Goal: Obtain resource: Obtain resource

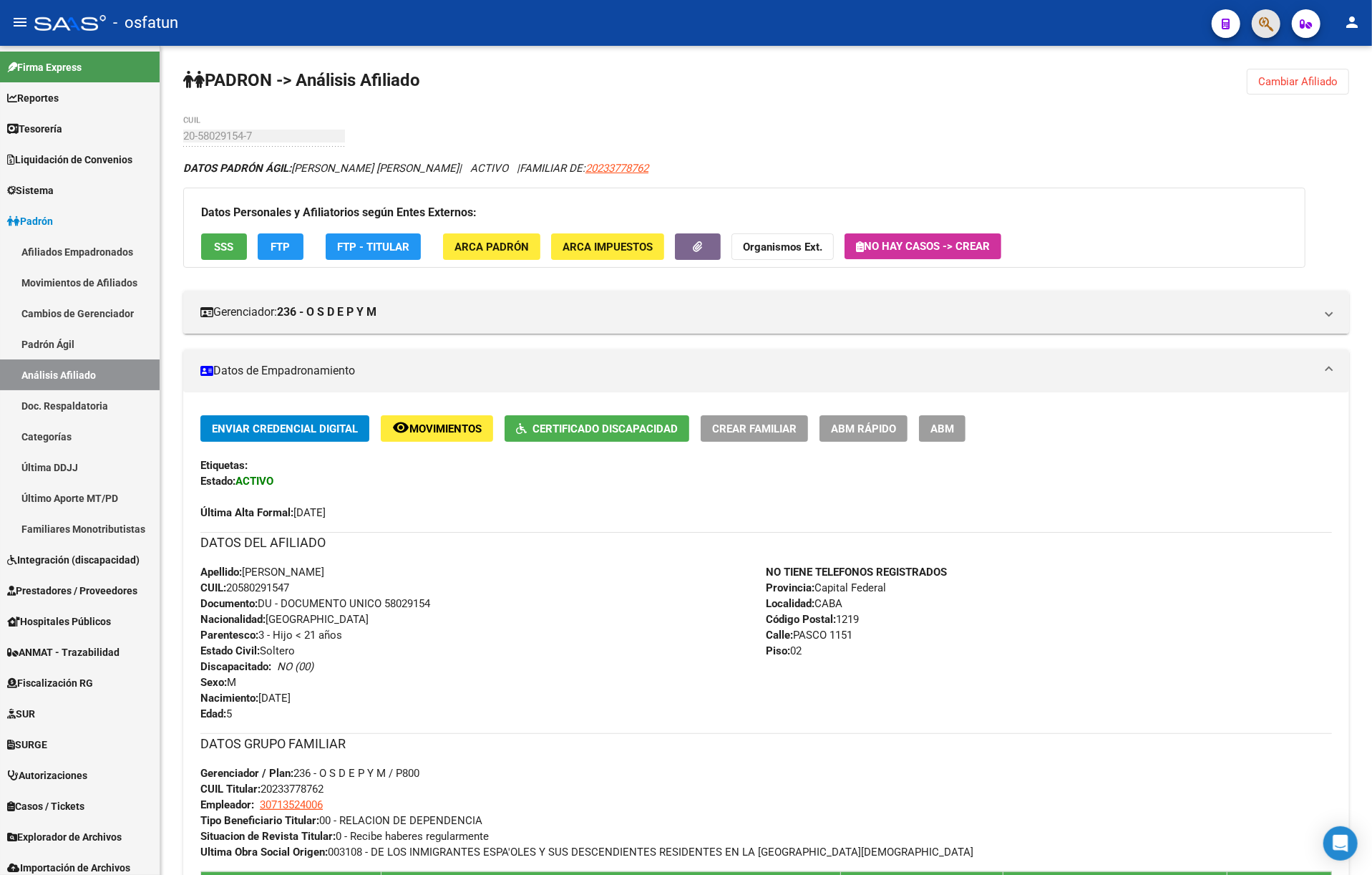
click at [1275, 15] on button "button" at bounding box center [1266, 24] width 29 height 29
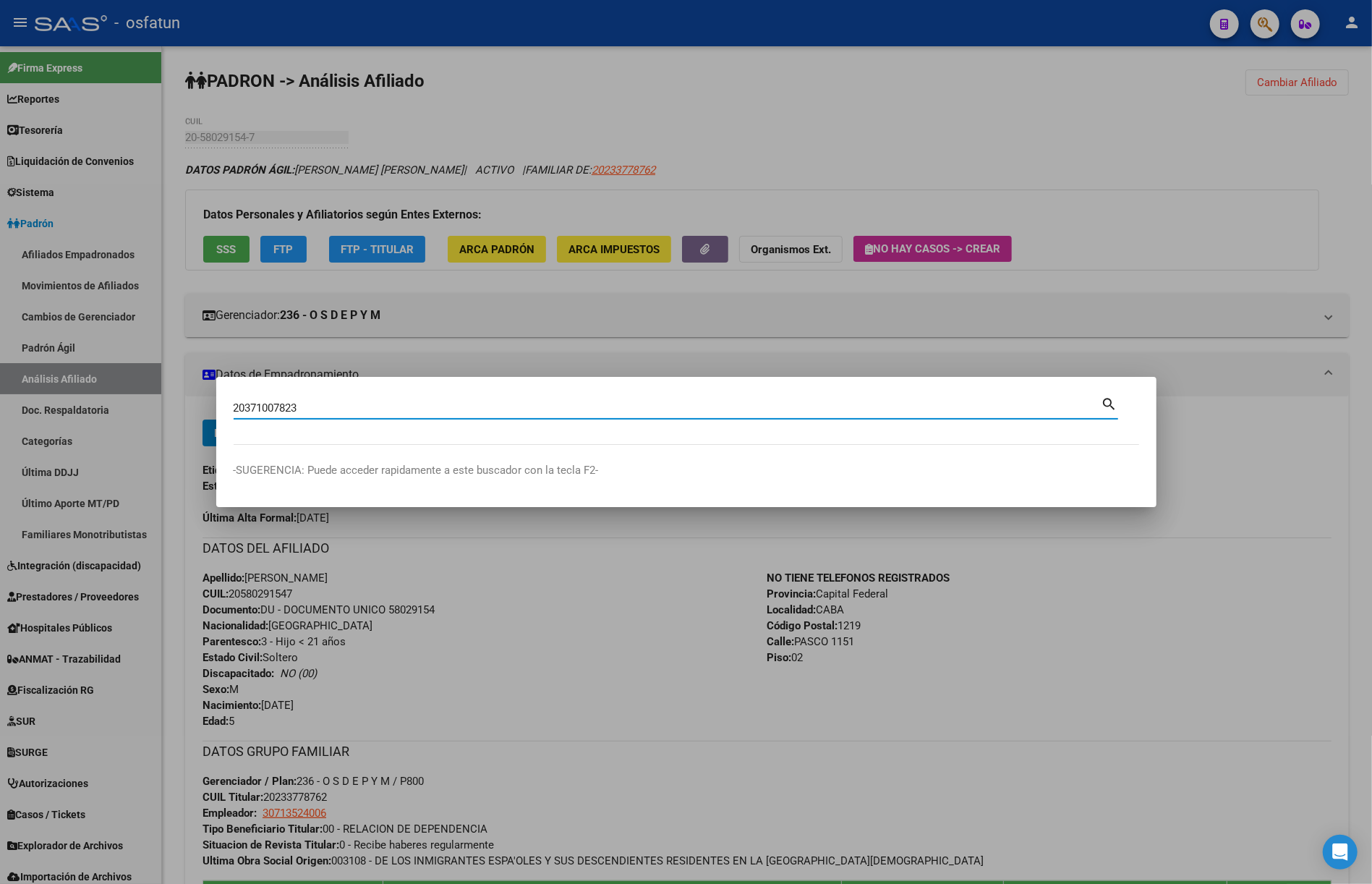
type input "20371007823"
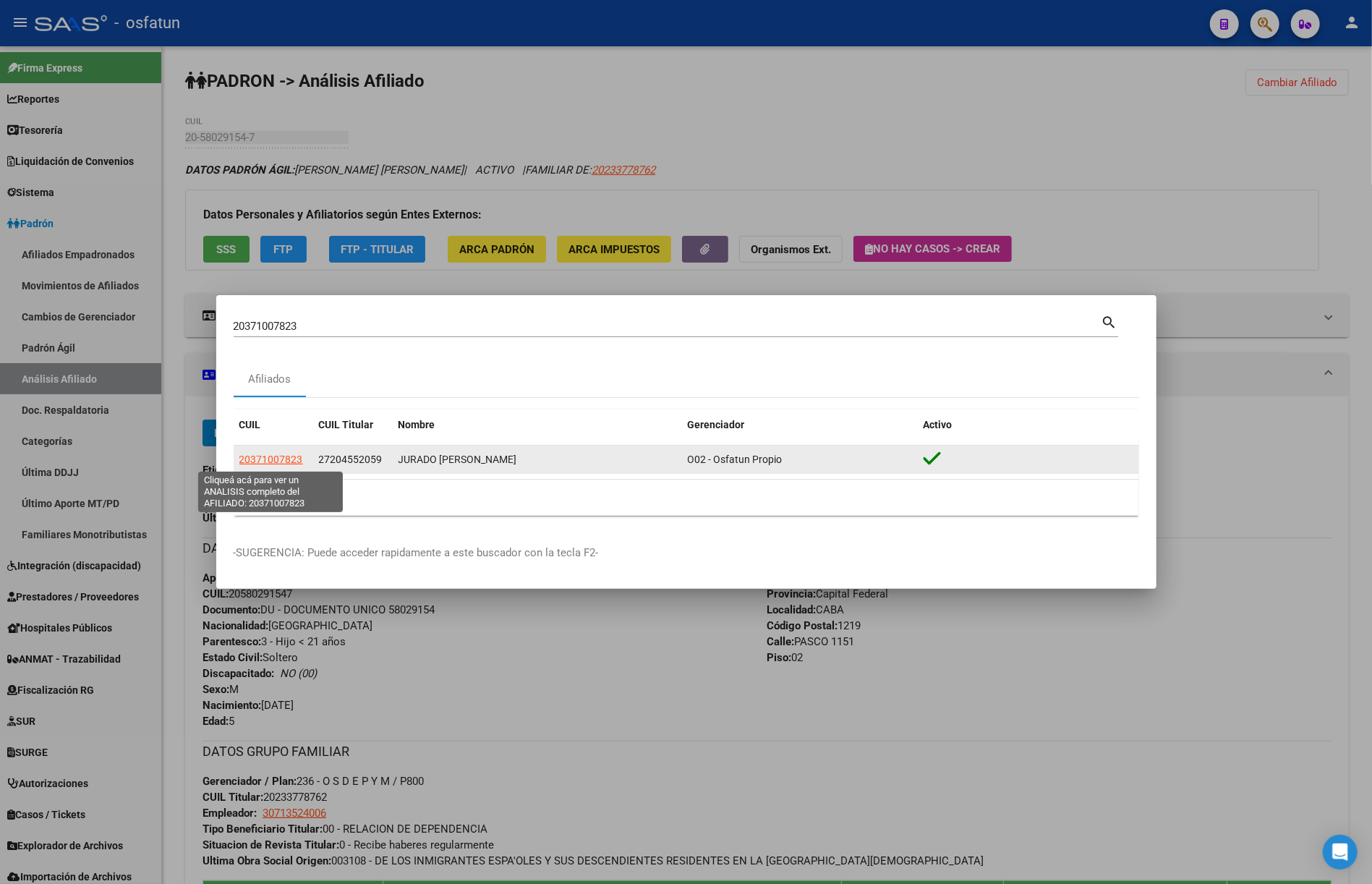
click at [285, 454] on span "20371007823" at bounding box center [271, 459] width 64 height 11
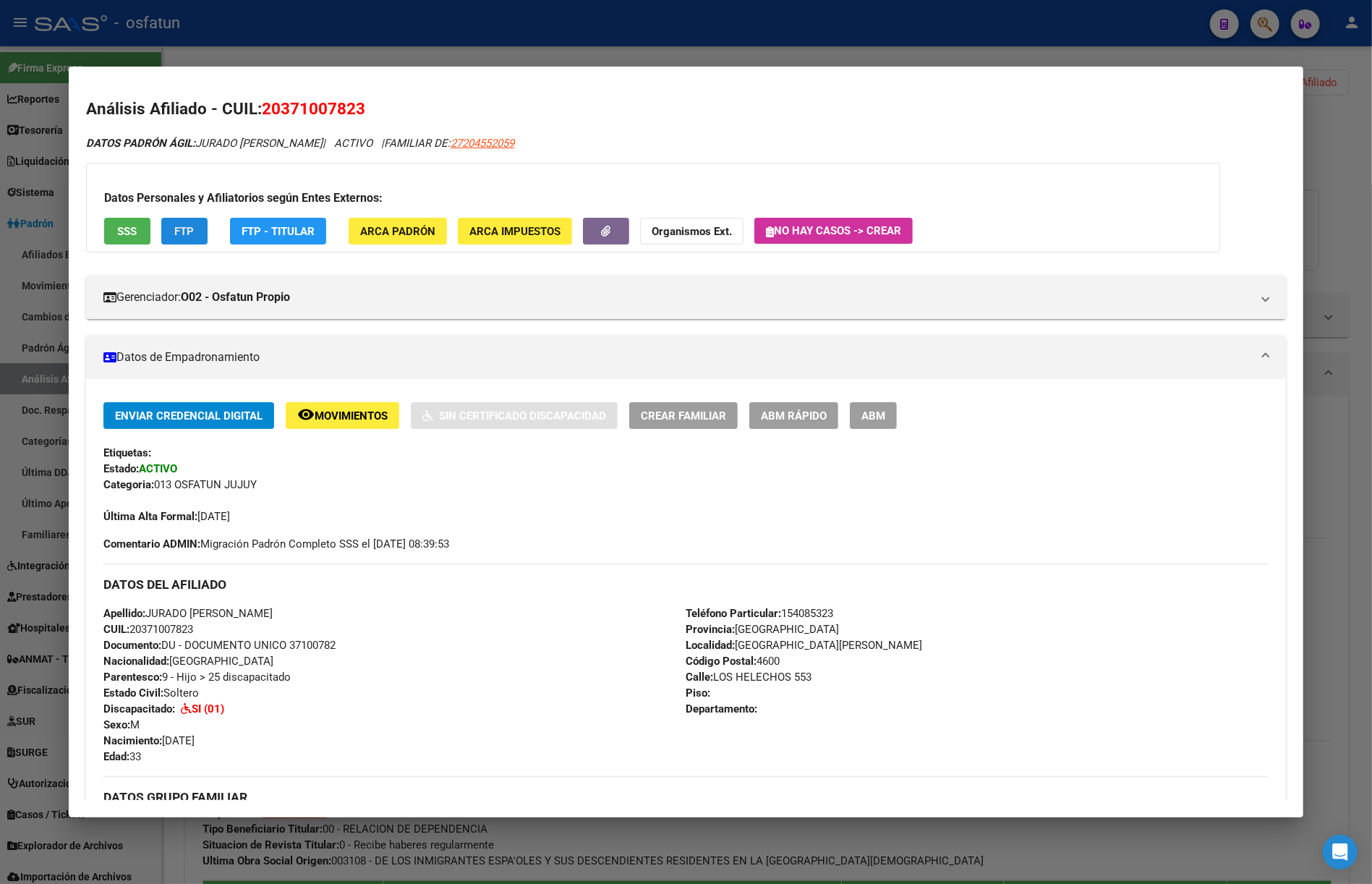
click at [177, 229] on span "FTP" at bounding box center [184, 231] width 19 height 13
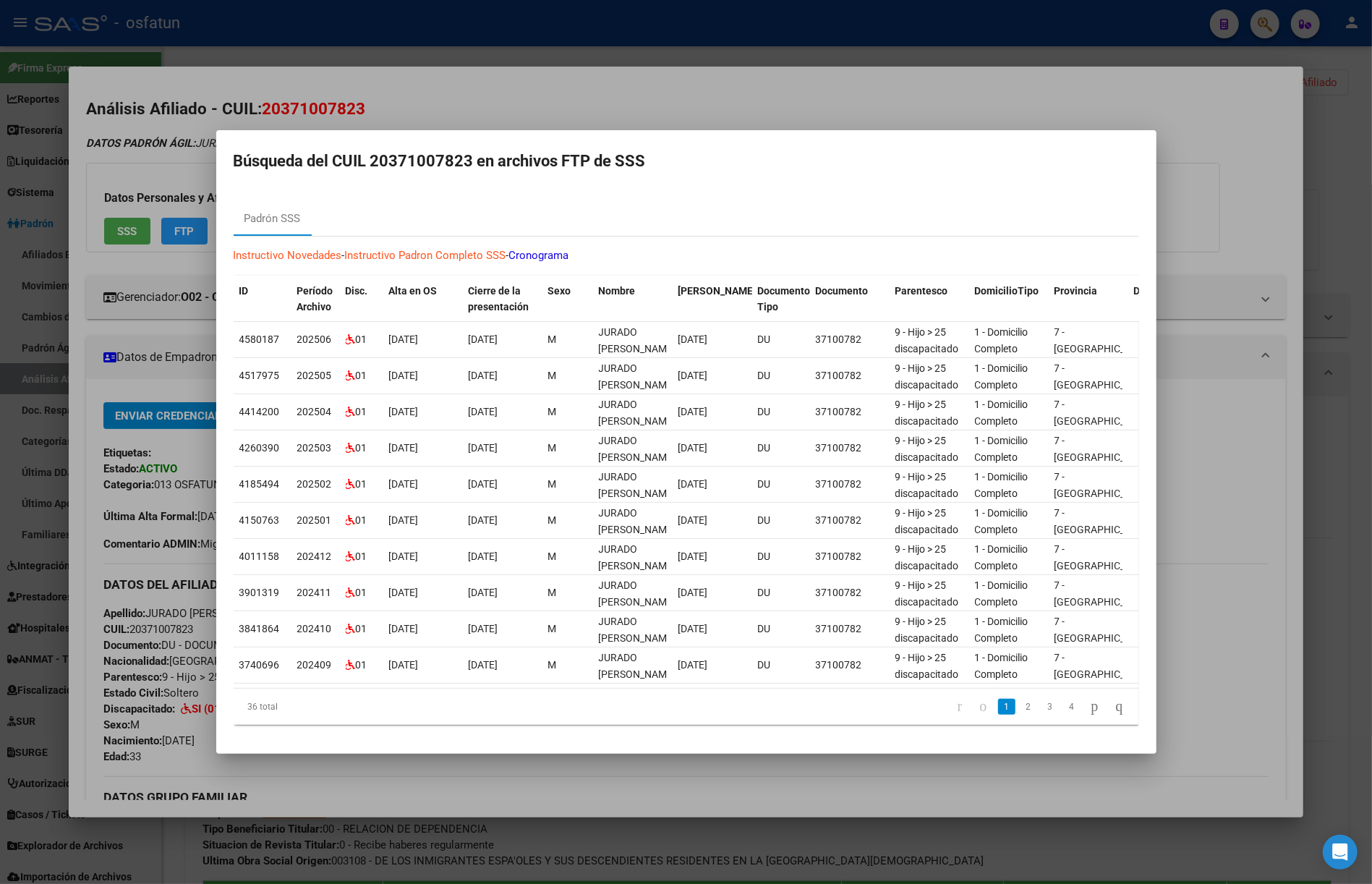
click at [1114, 38] on div at bounding box center [686, 442] width 1372 height 884
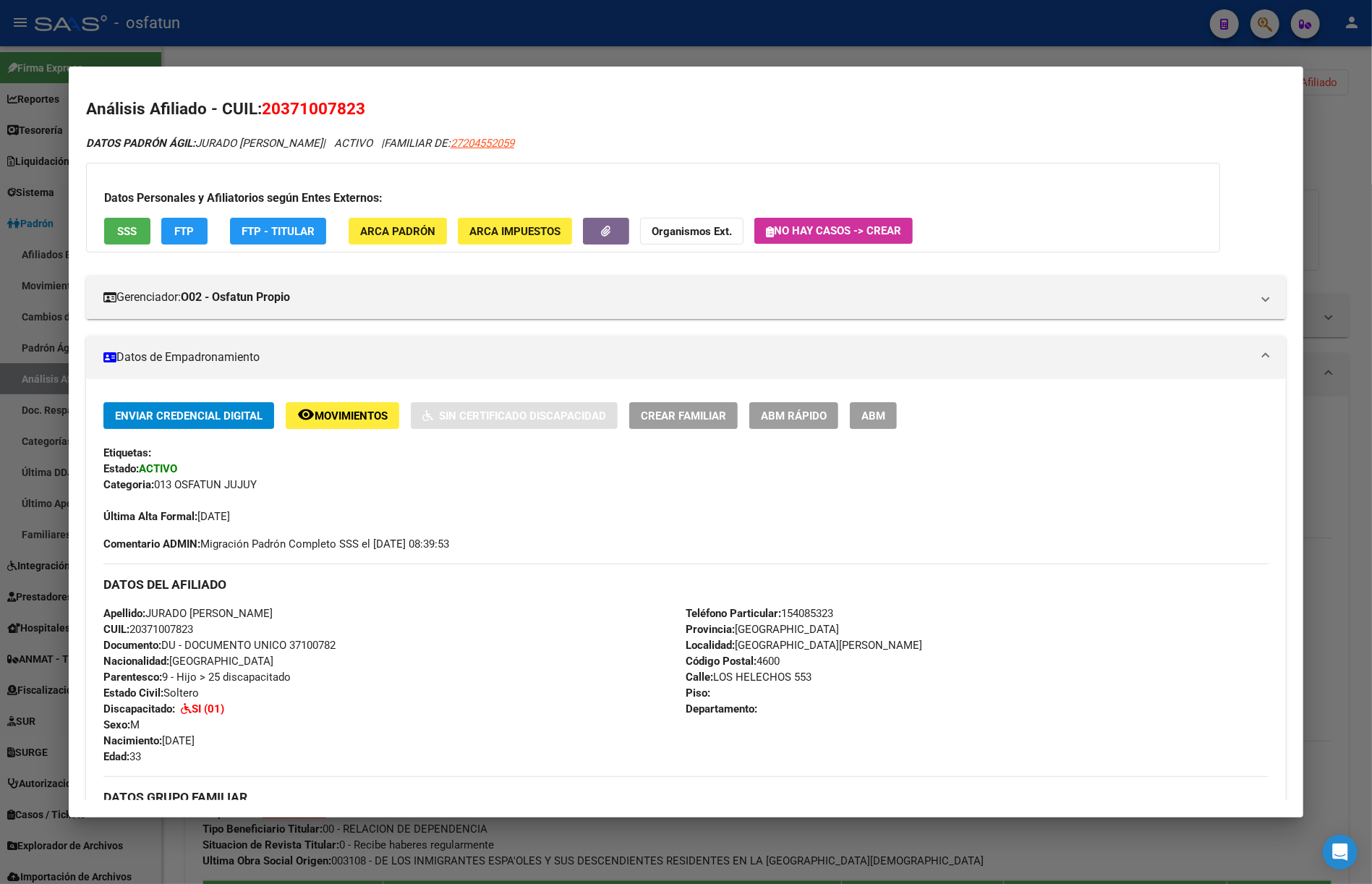
drag, startPoint x: 1109, startPoint y: 29, endPoint x: 1275, endPoint y: 35, distance: 166.1
click at [1129, 28] on div at bounding box center [686, 442] width 1372 height 884
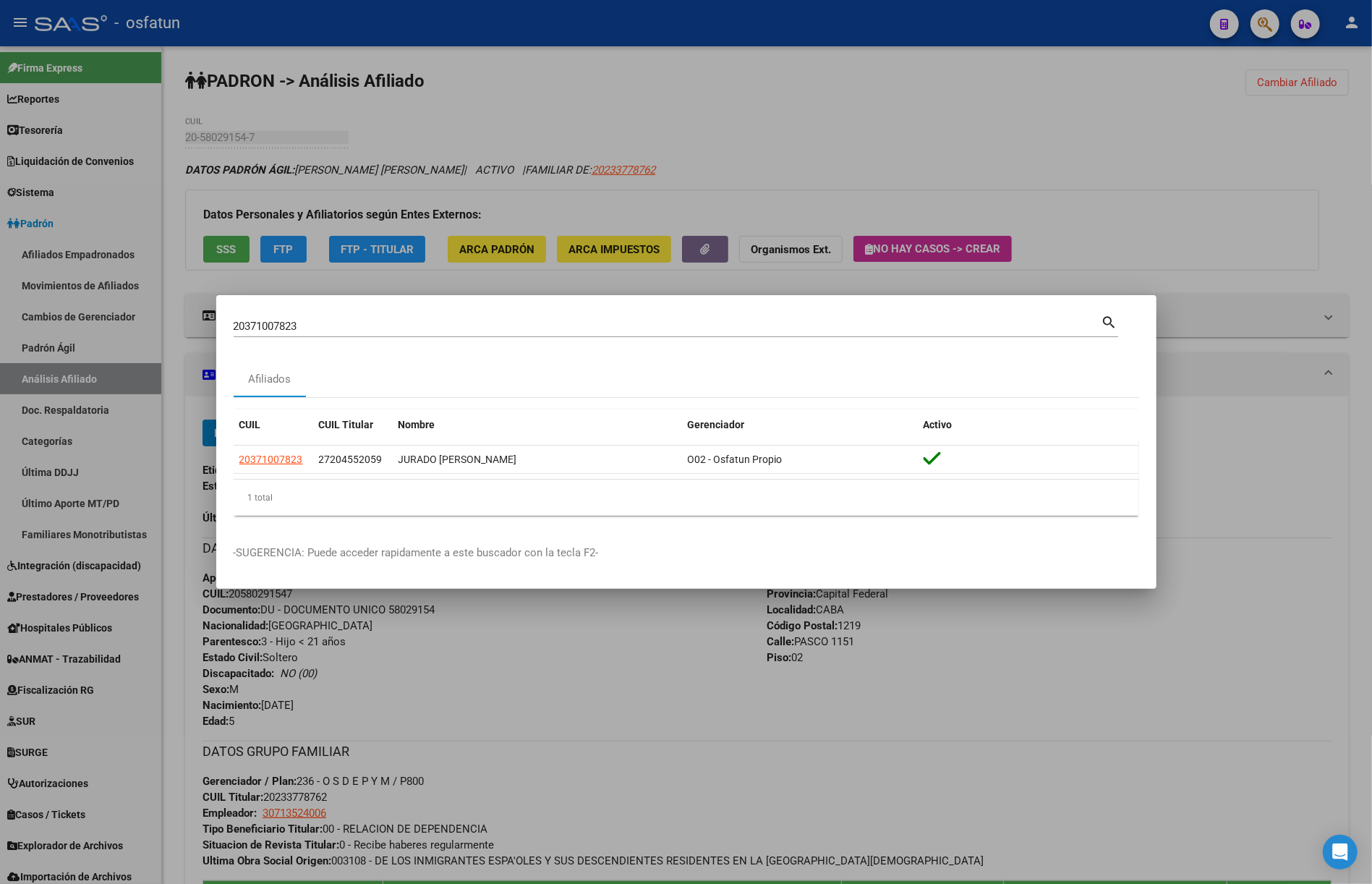
drag, startPoint x: 1268, startPoint y: 26, endPoint x: 1261, endPoint y: 31, distance: 8.6
click at [1267, 25] on div at bounding box center [686, 442] width 1372 height 884
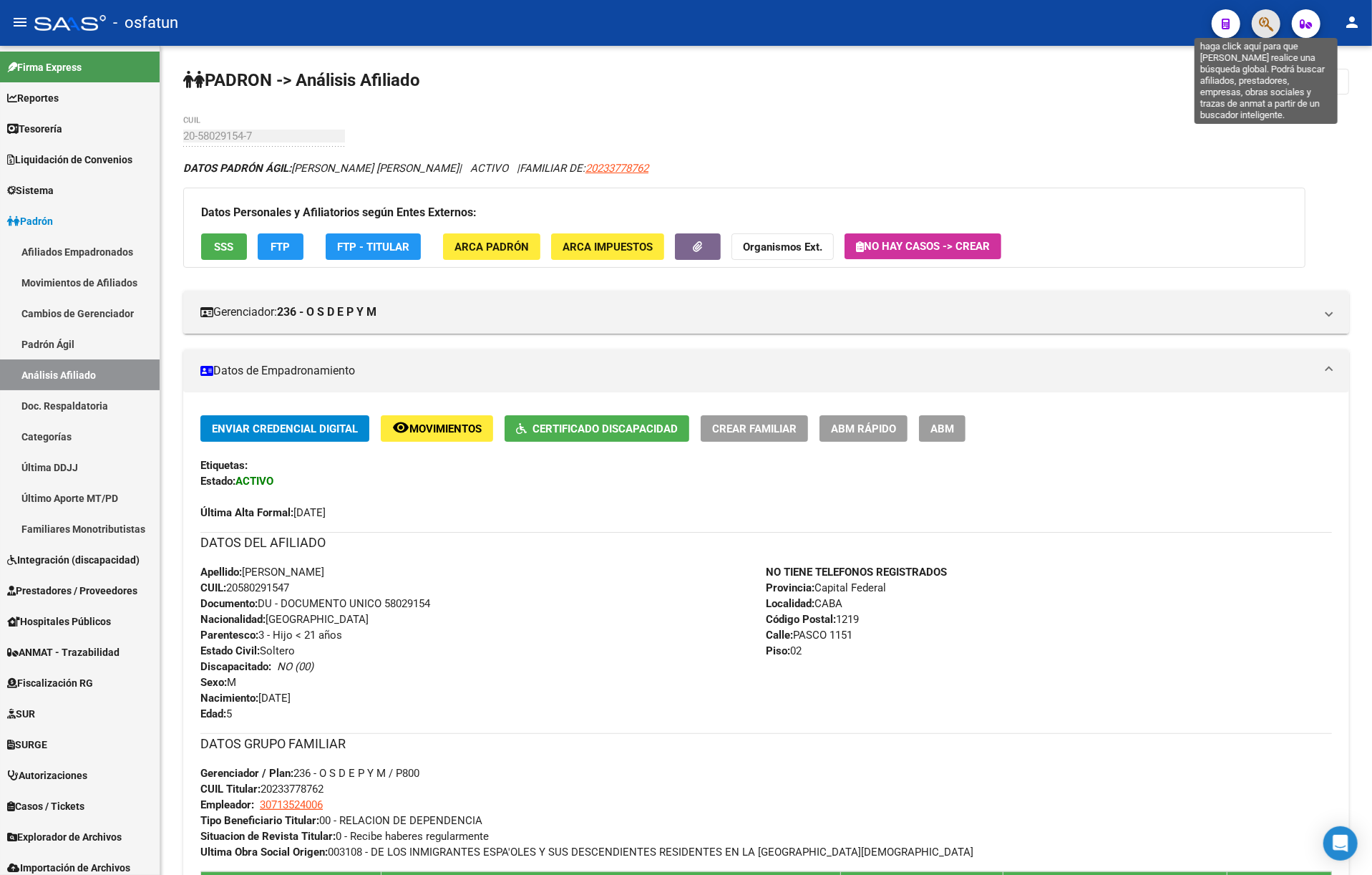
click at [1265, 29] on icon "button" at bounding box center [1265, 24] width 14 height 16
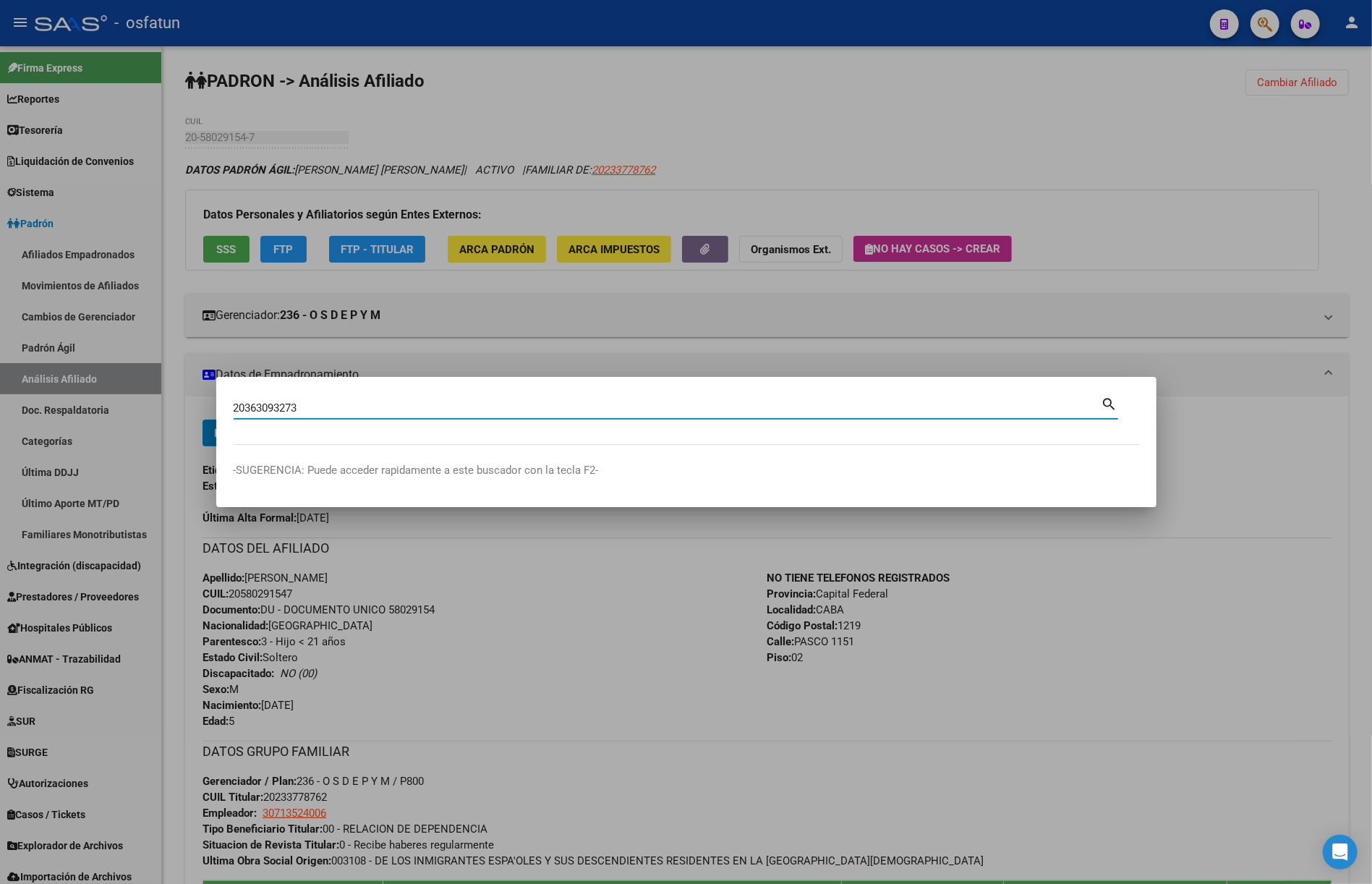
type input "20363093273"
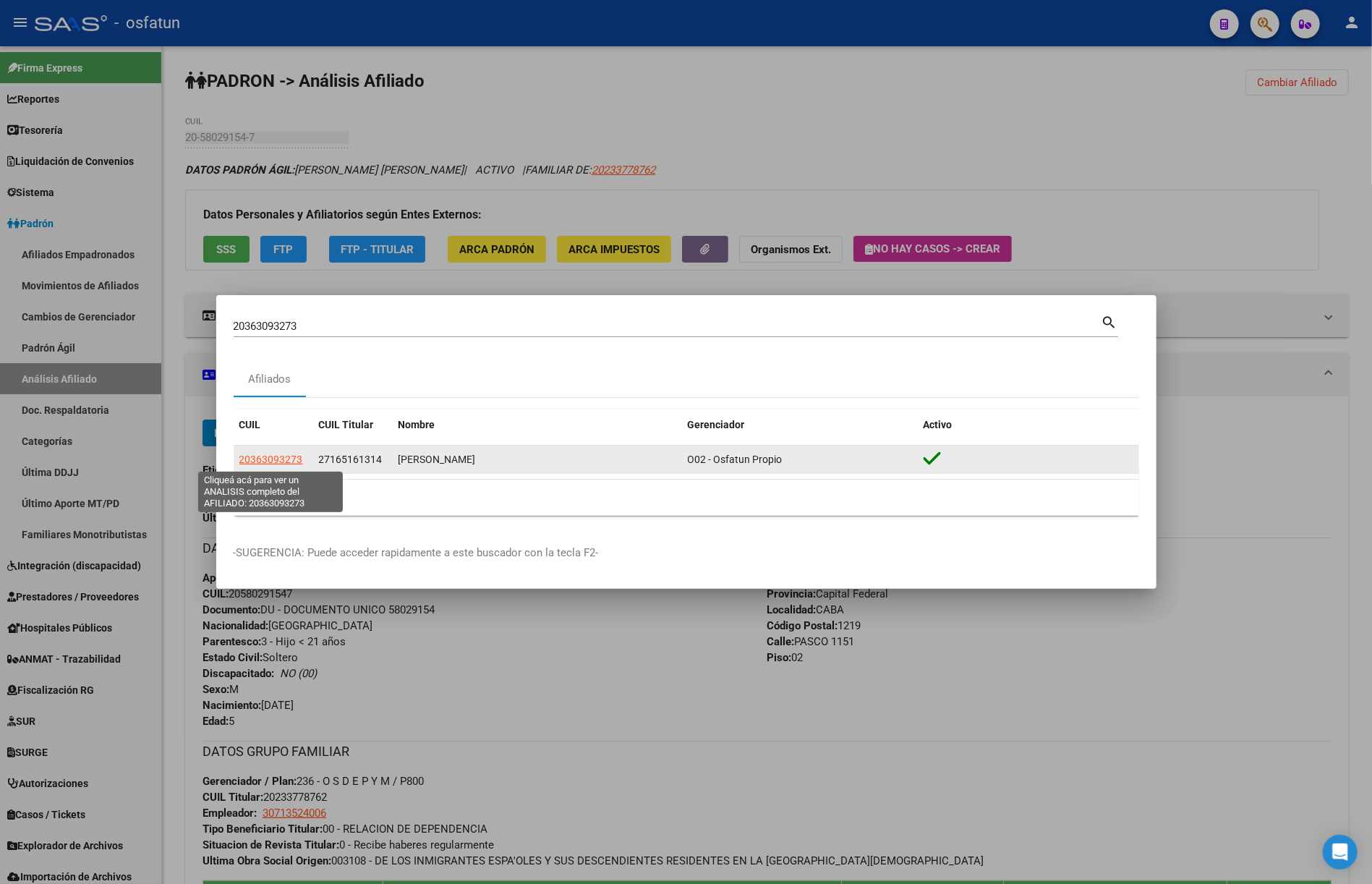
click at [272, 459] on span "20363093273" at bounding box center [271, 459] width 64 height 11
type textarea "20363093273"
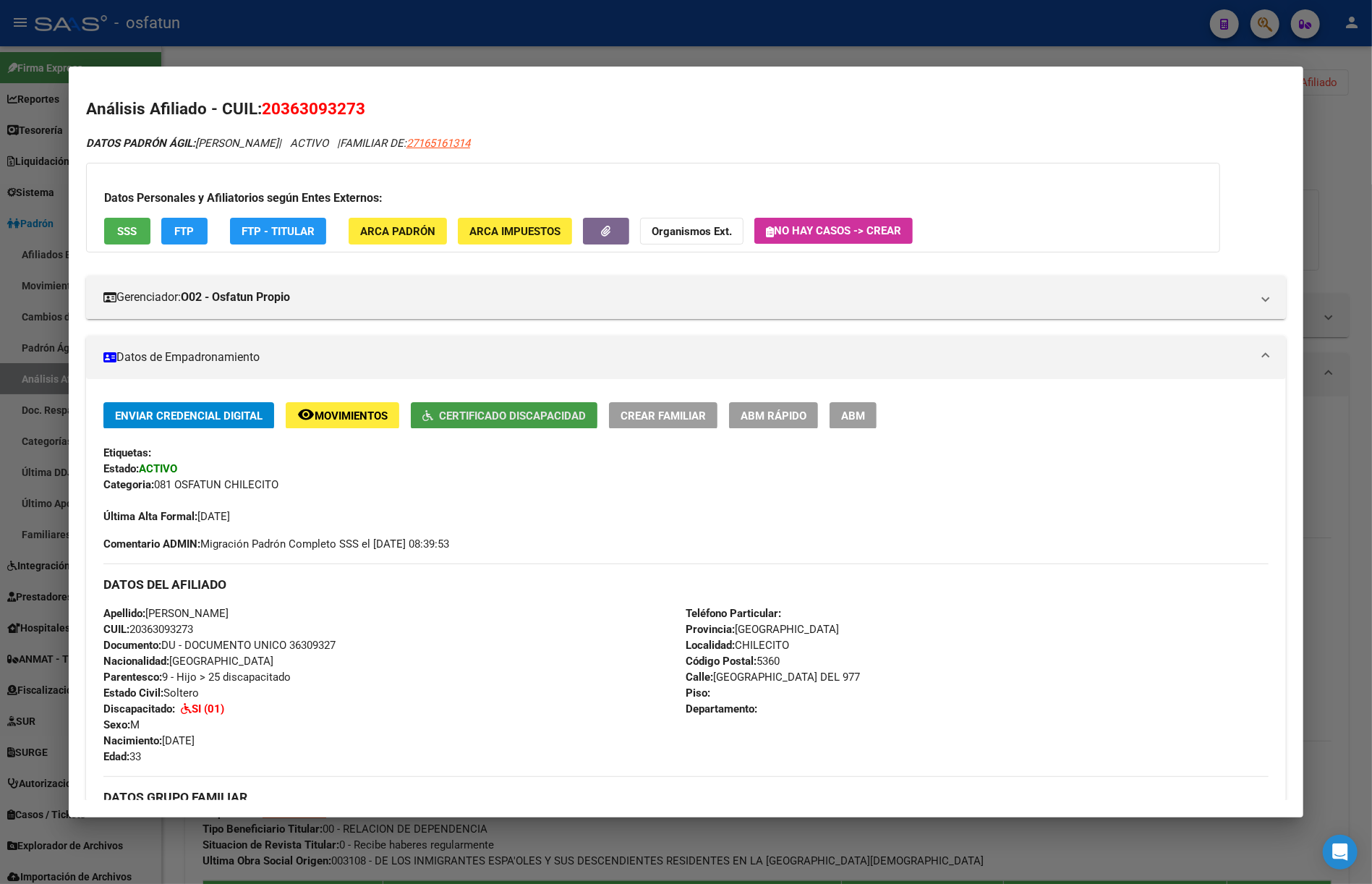
click at [490, 411] on span "Certificado Discapacidad" at bounding box center [512, 415] width 147 height 13
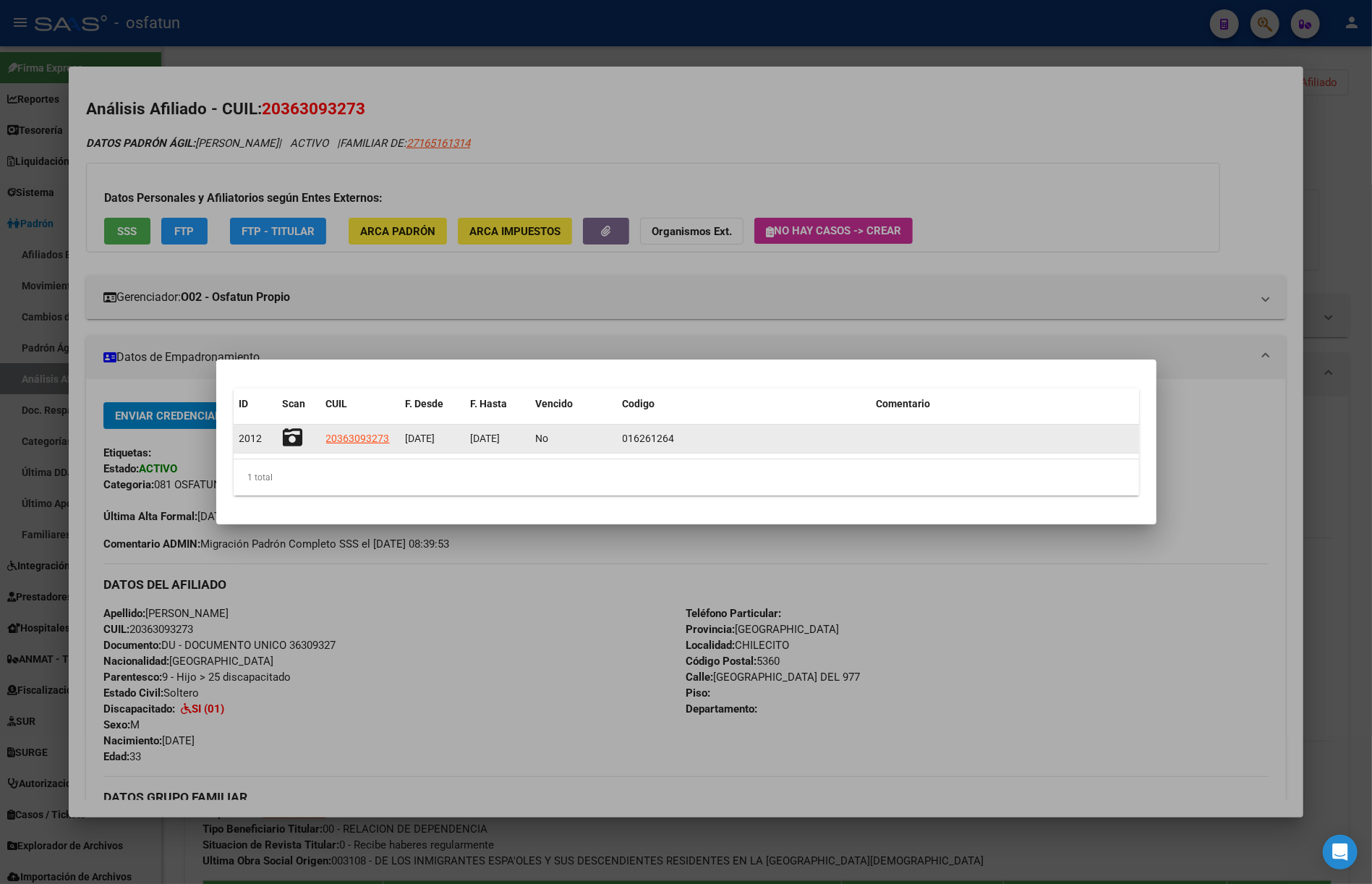
click at [302, 434] on div at bounding box center [299, 439] width 32 height 22
click at [287, 437] on icon at bounding box center [293, 437] width 20 height 20
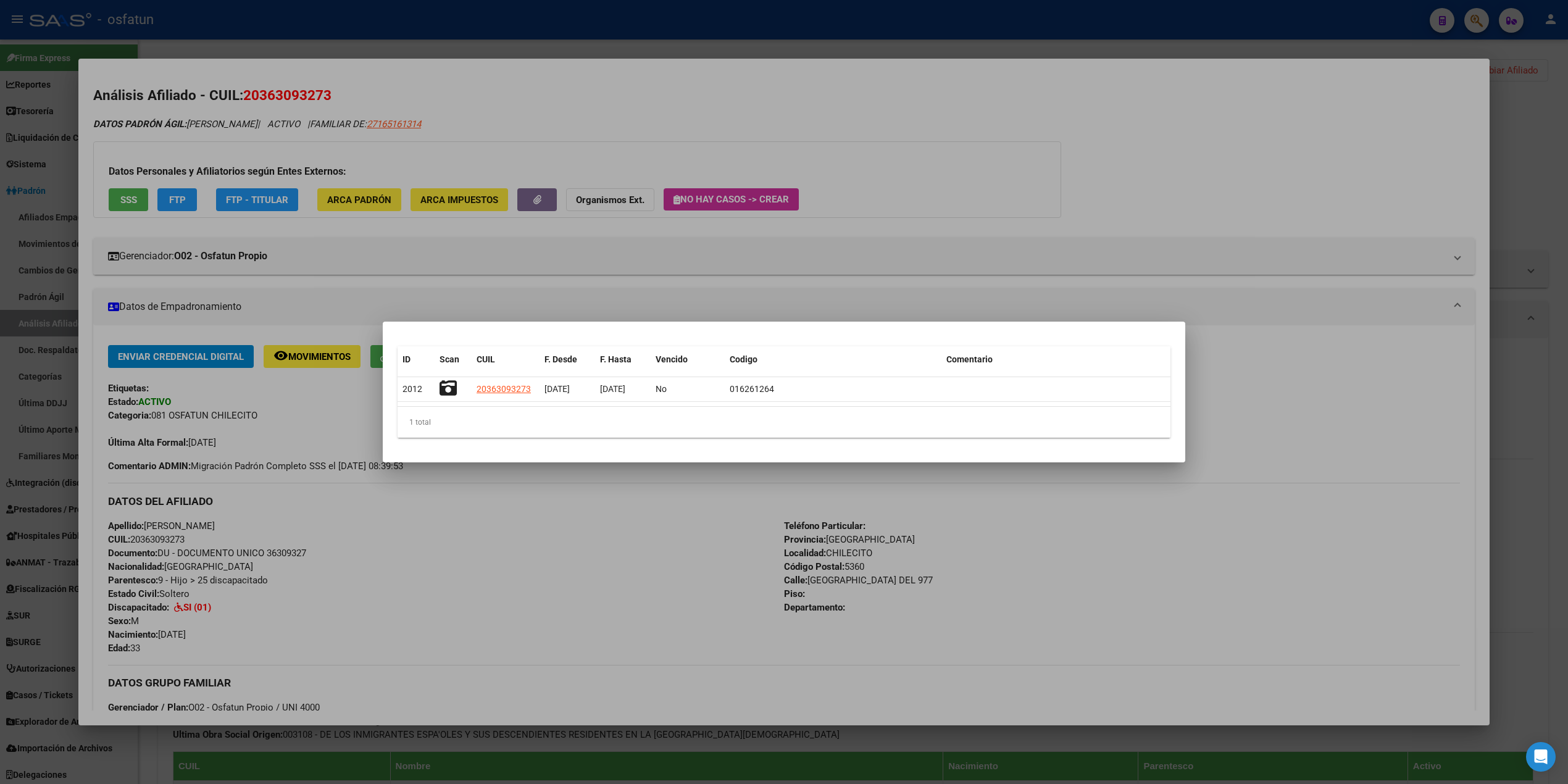
drag, startPoint x: 381, startPoint y: 48, endPoint x: 785, endPoint y: 56, distance: 404.1
click at [386, 48] on div at bounding box center [784, 392] width 1568 height 784
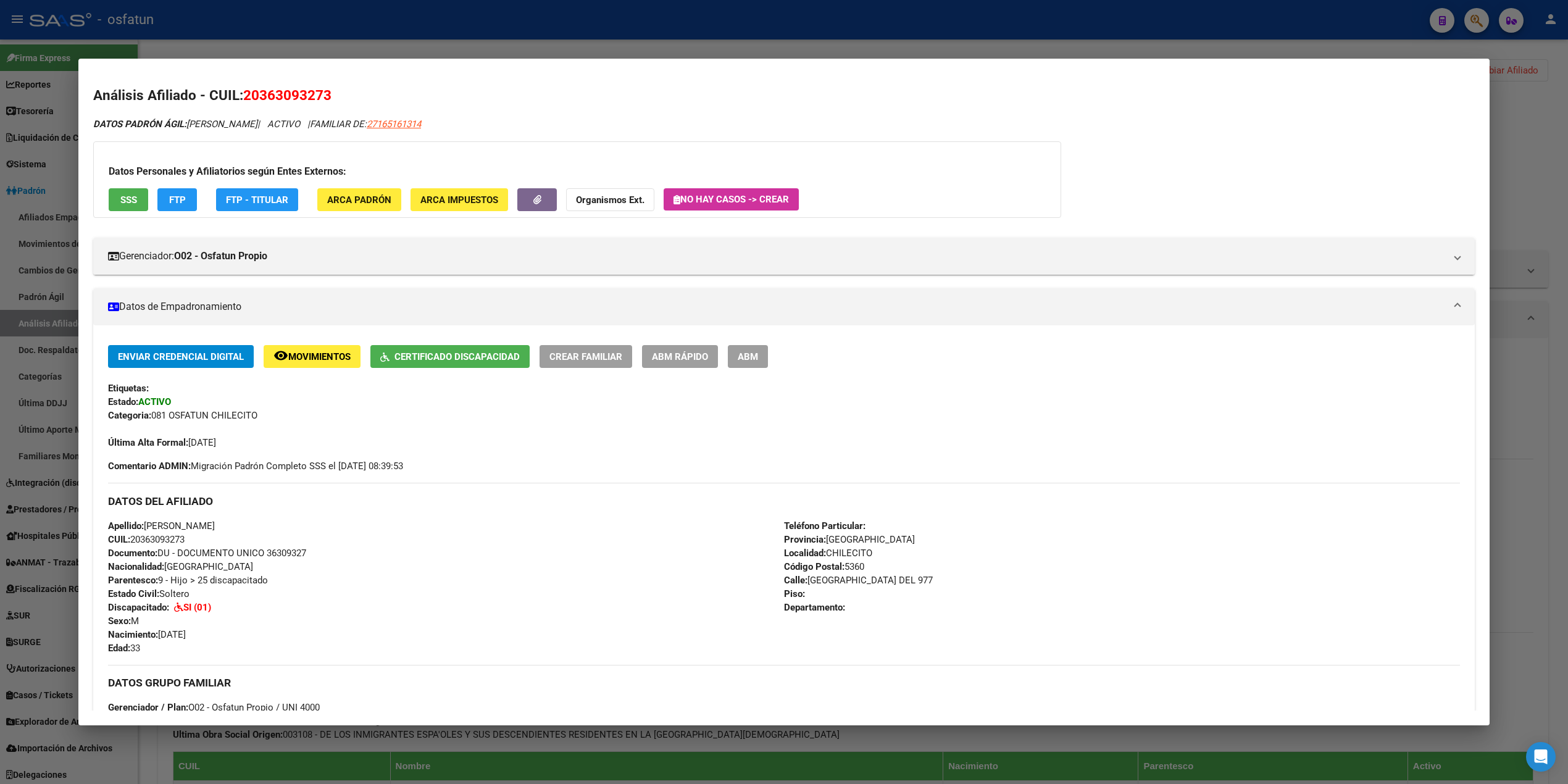
drag, startPoint x: 904, startPoint y: 50, endPoint x: 920, endPoint y: 45, distance: 16.8
click at [905, 50] on div at bounding box center [784, 392] width 1568 height 784
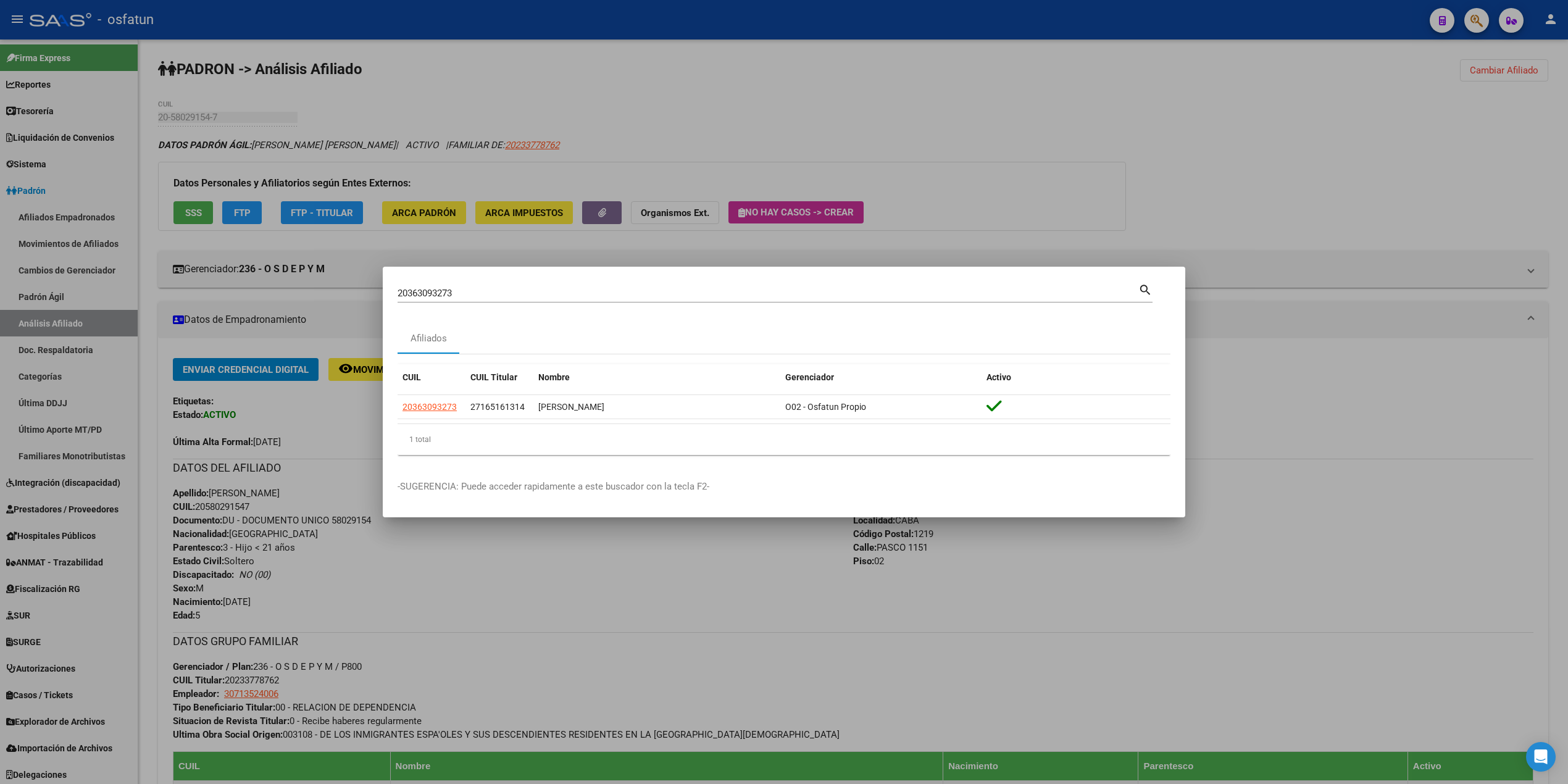
drag, startPoint x: 362, startPoint y: 281, endPoint x: 274, endPoint y: 275, distance: 88.2
click at [274, 275] on div "20363093273 Buscar (apellido, dni, cuil, nro traspaso, cuit, obra social) searc…" at bounding box center [784, 392] width 1568 height 784
drag, startPoint x: 443, startPoint y: 289, endPoint x: 122, endPoint y: 278, distance: 321.2
click at [122, 278] on div "20363093273 Buscar (apellido, dni, cuil, nro traspaso, cuit, obra social) searc…" at bounding box center [784, 392] width 1568 height 784
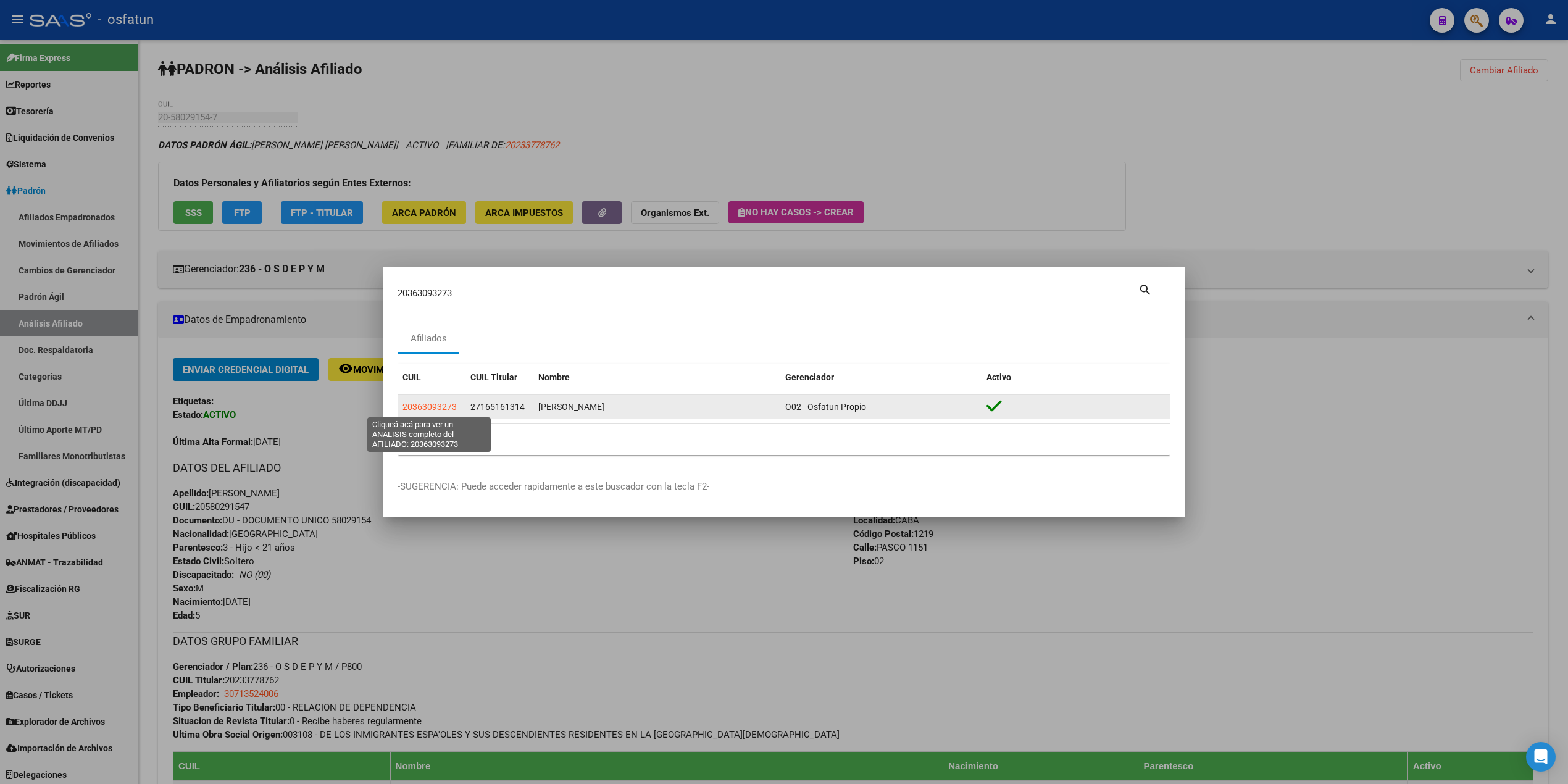
click at [435, 410] on span "20363093273" at bounding box center [429, 406] width 54 height 10
copy span "9"
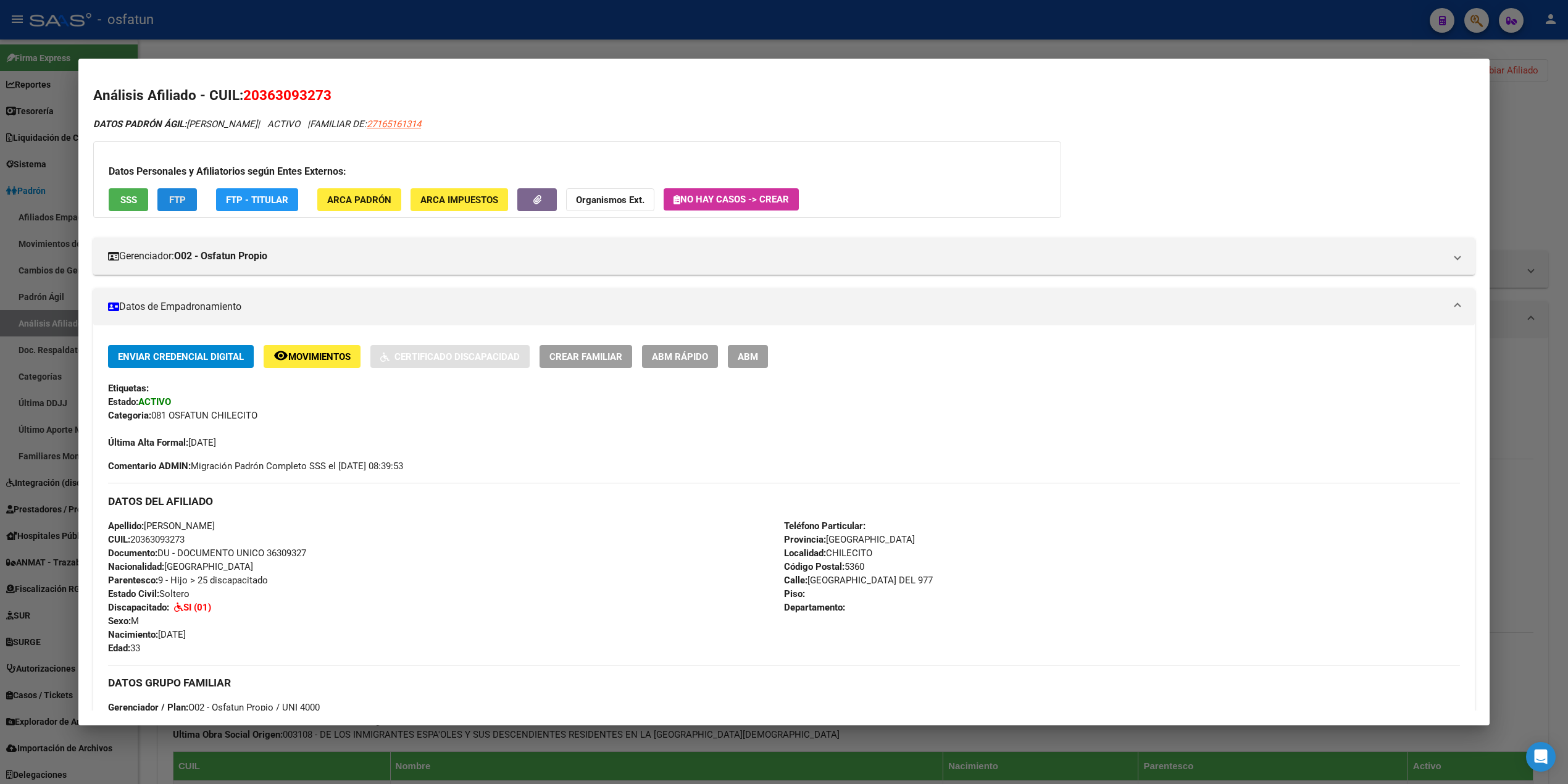
click at [169, 196] on span "FTP" at bounding box center [178, 199] width 17 height 11
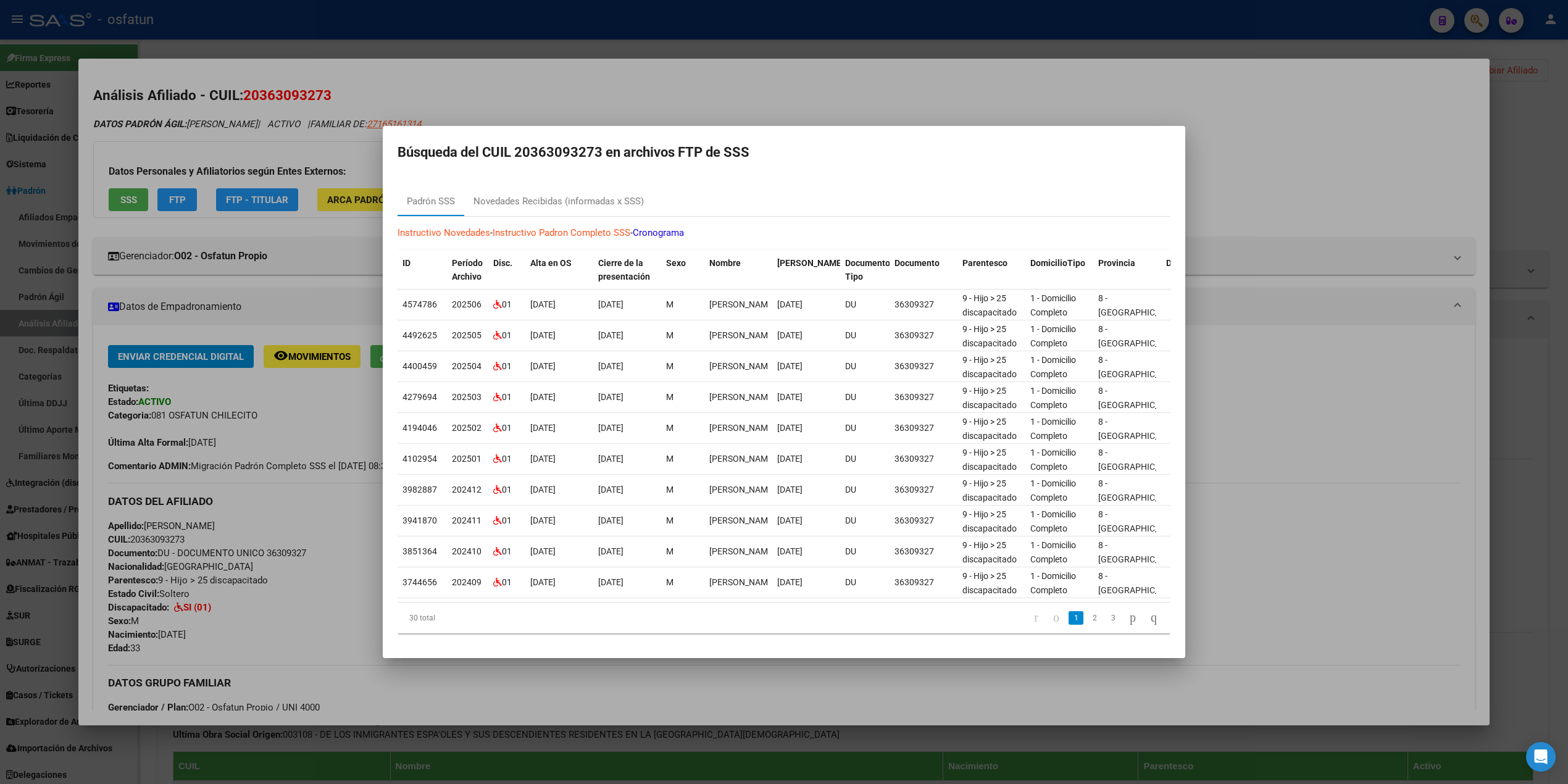
click at [620, 178] on mat-dialog-content "Padrón SSS Novedades Recibidas (informadas x SSS) Instructivo Novedades - Instr…" at bounding box center [784, 410] width 803 height 466
click at [1139, 80] on div at bounding box center [784, 392] width 1568 height 784
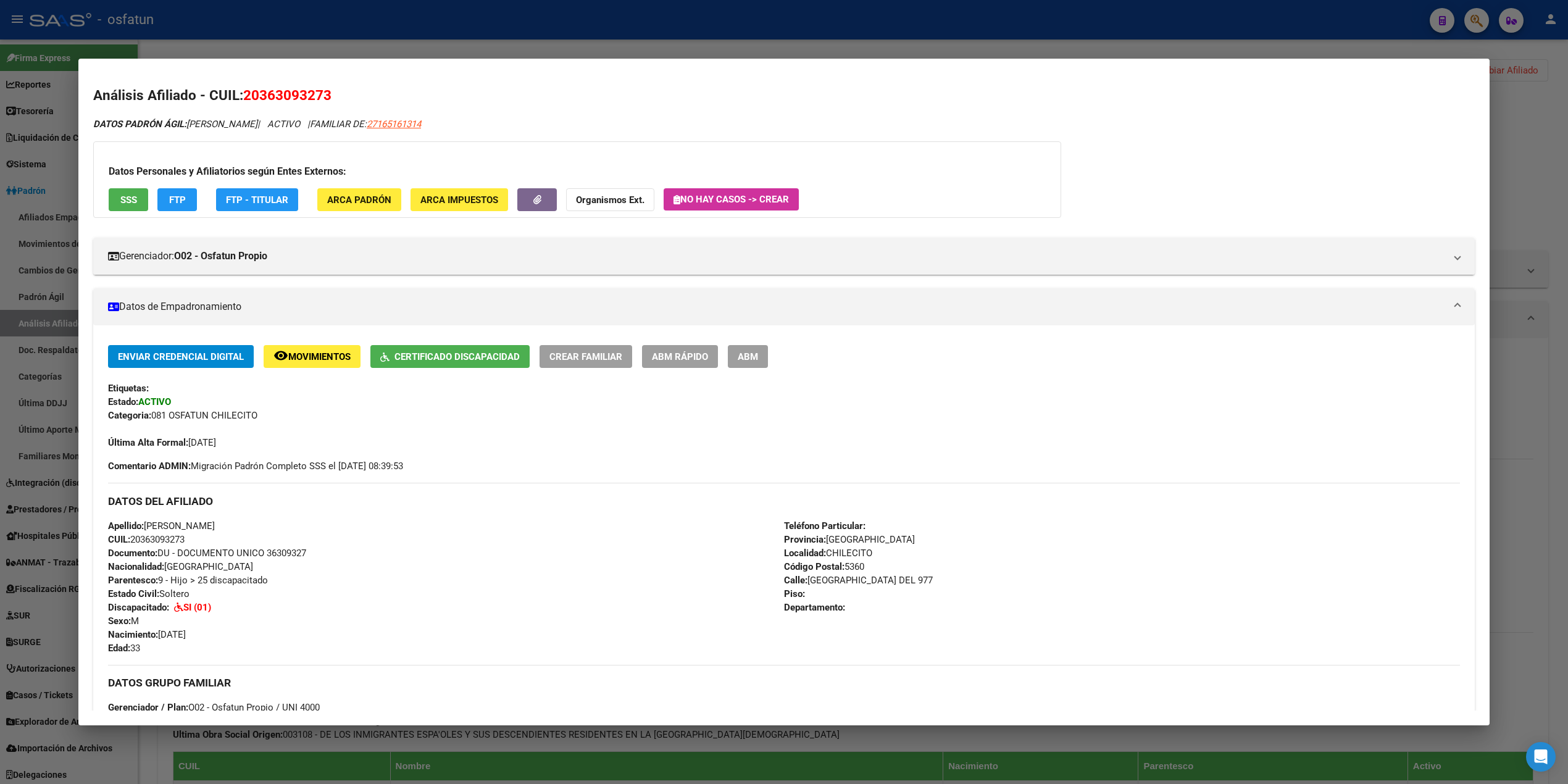
click at [1102, 49] on div at bounding box center [784, 392] width 1568 height 784
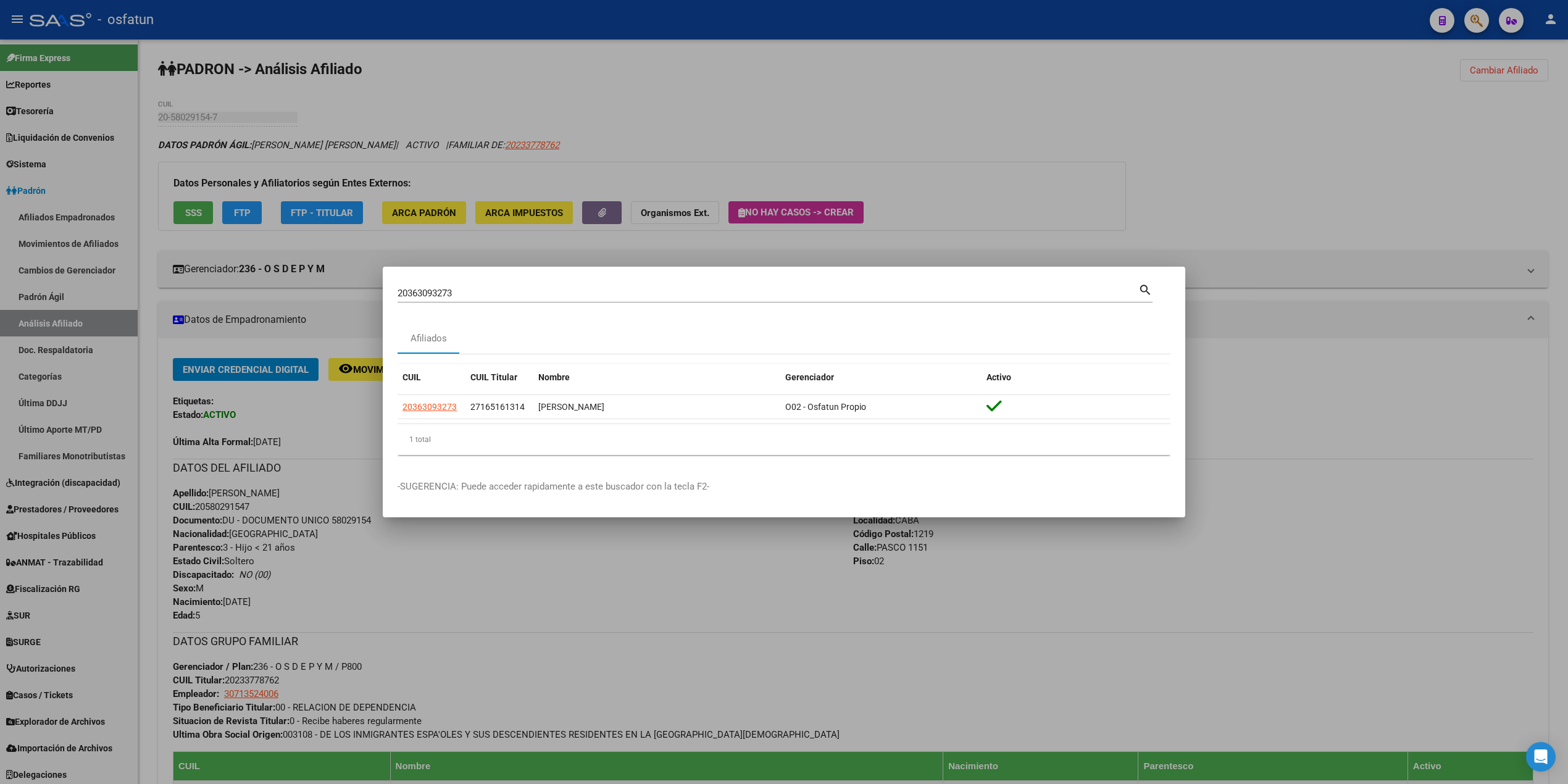
click at [486, 280] on mat-dialog-container "20363093273 Buscar (apellido, dni, cuil, nro traspaso, cuit, obra social) searc…" at bounding box center [784, 392] width 803 height 251
drag, startPoint x: 482, startPoint y: 289, endPoint x: 252, endPoint y: 281, distance: 230.1
click at [261, 289] on div "20363093273 Buscar (apellido, dni, cuil, nro traspaso, cuit, obra social) searc…" at bounding box center [784, 392] width 1568 height 784
paste input "7100782"
type input "20371007823"
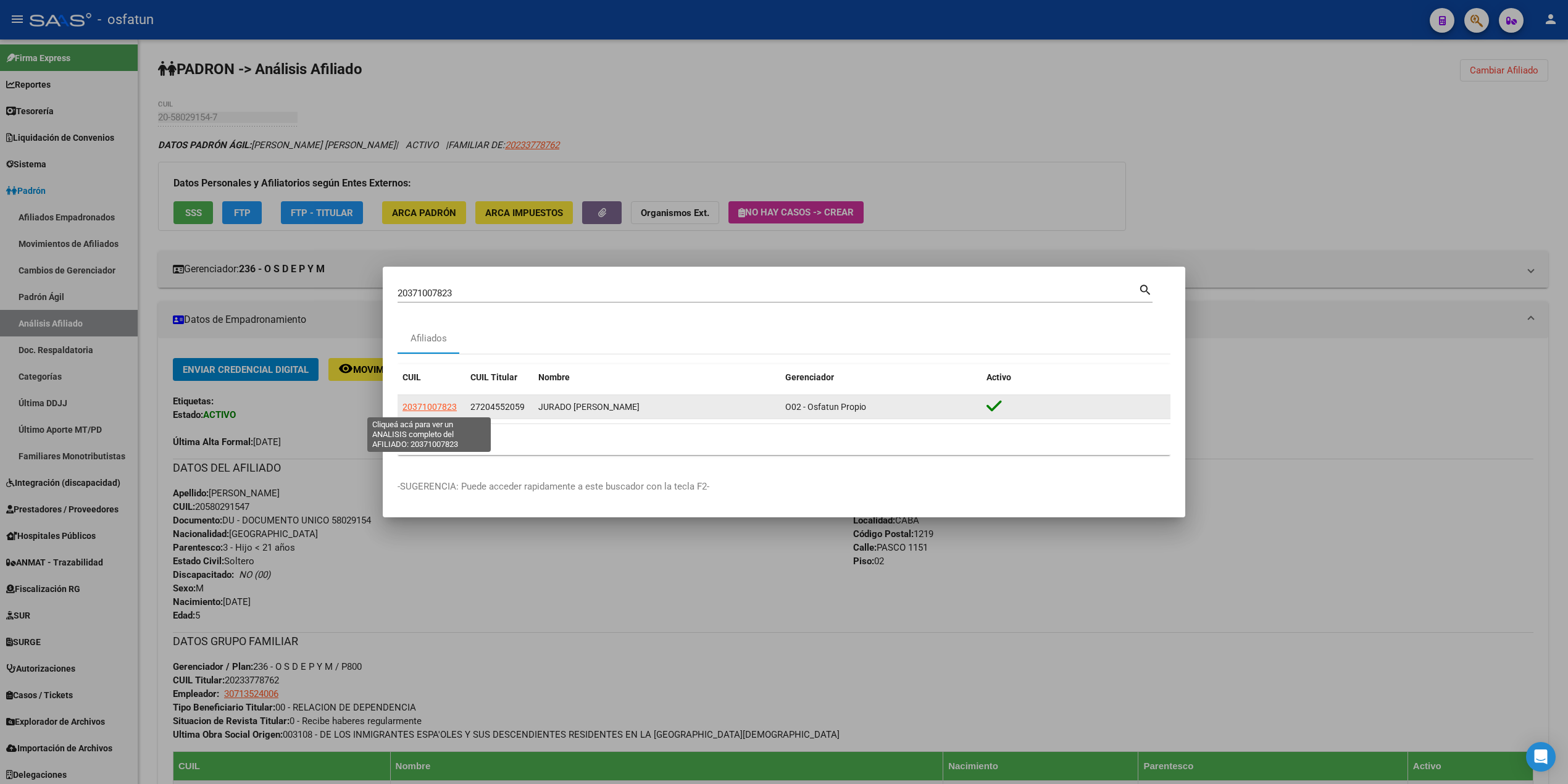
click at [428, 410] on span "20371007823" at bounding box center [429, 406] width 54 height 10
type textarea "20371007823"
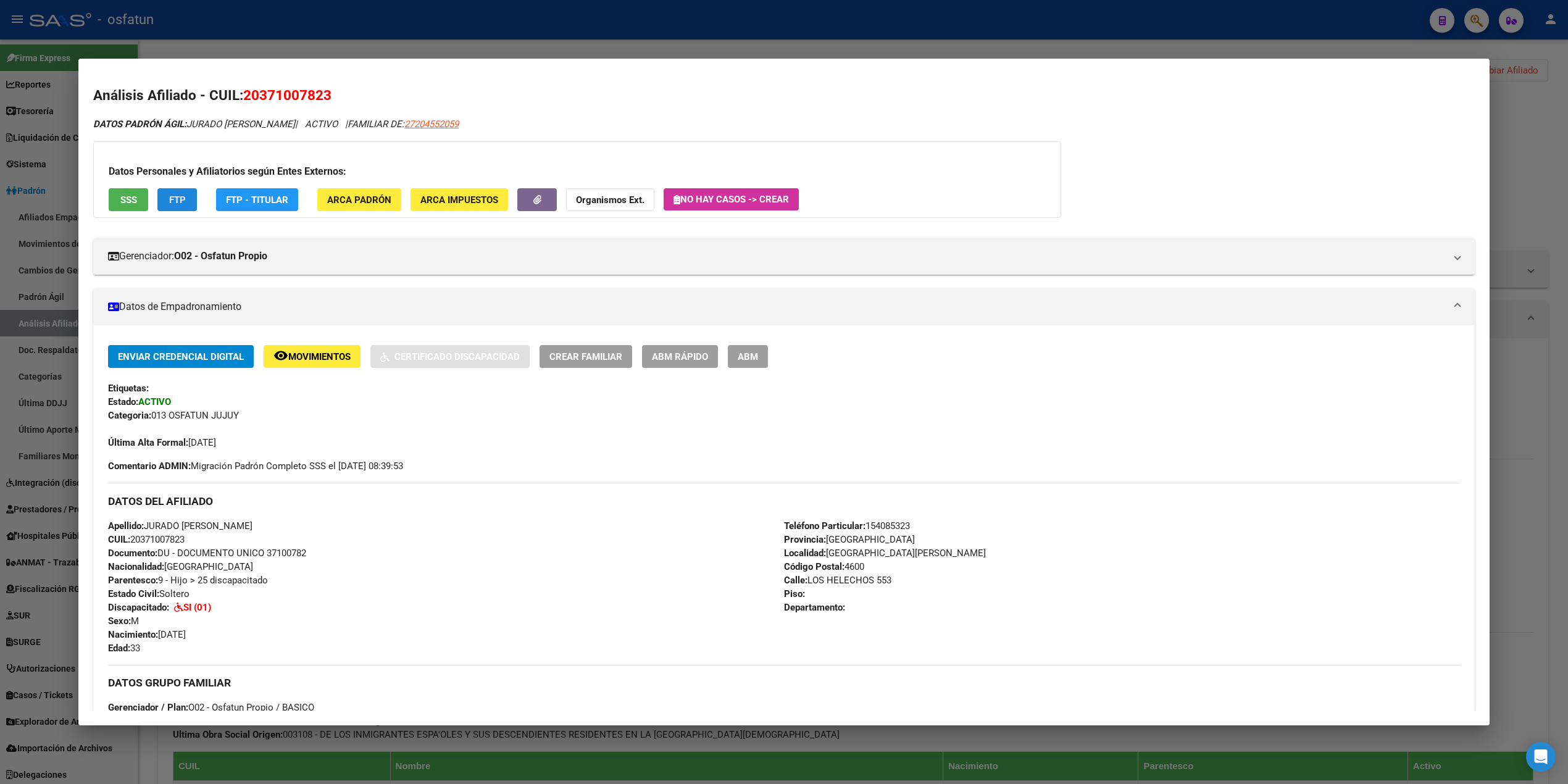
click at [188, 203] on button "FTP" at bounding box center [177, 200] width 40 height 23
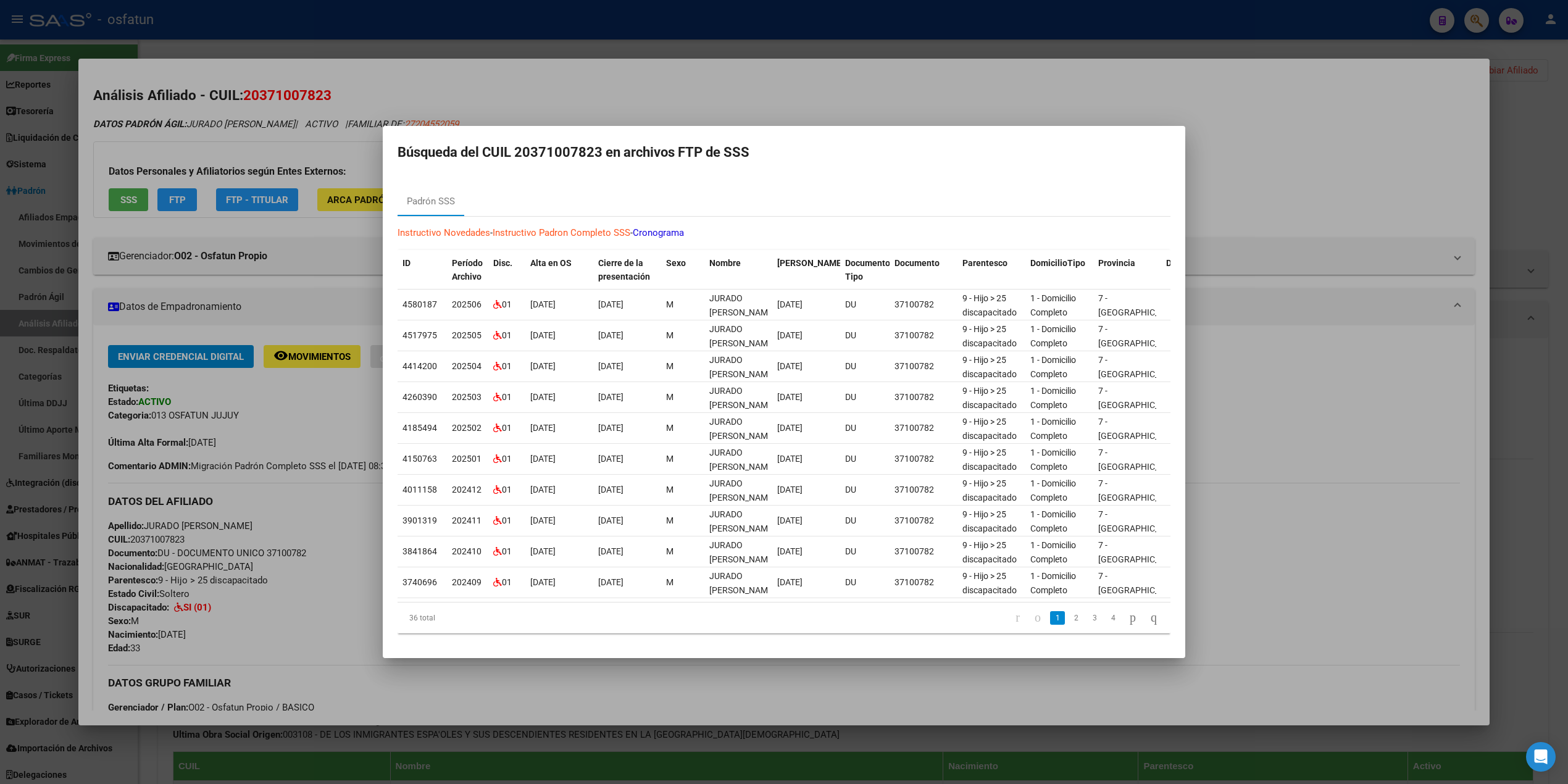
click at [484, 93] on div at bounding box center [784, 392] width 1568 height 784
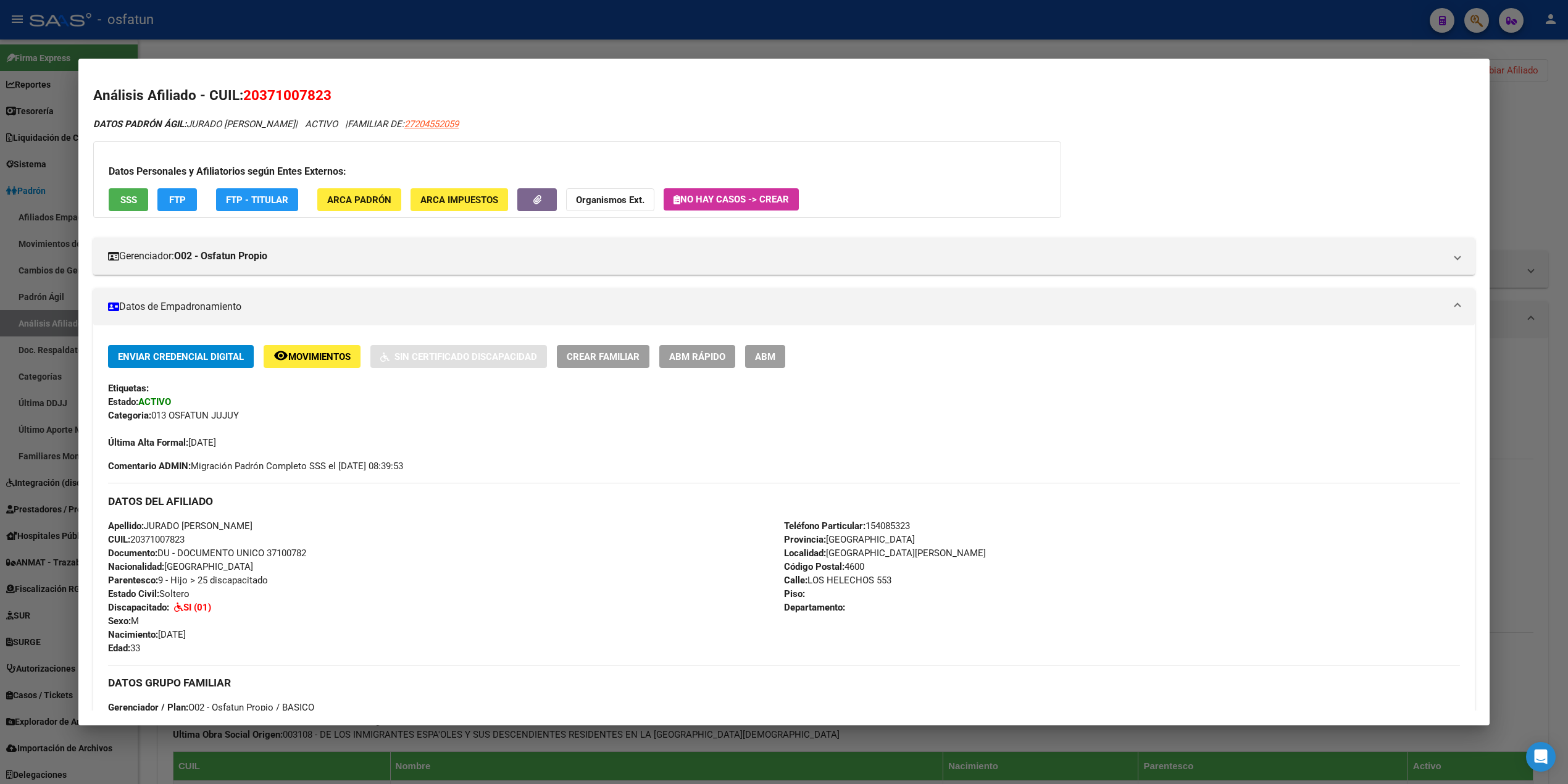
click at [499, 53] on div at bounding box center [784, 392] width 1568 height 784
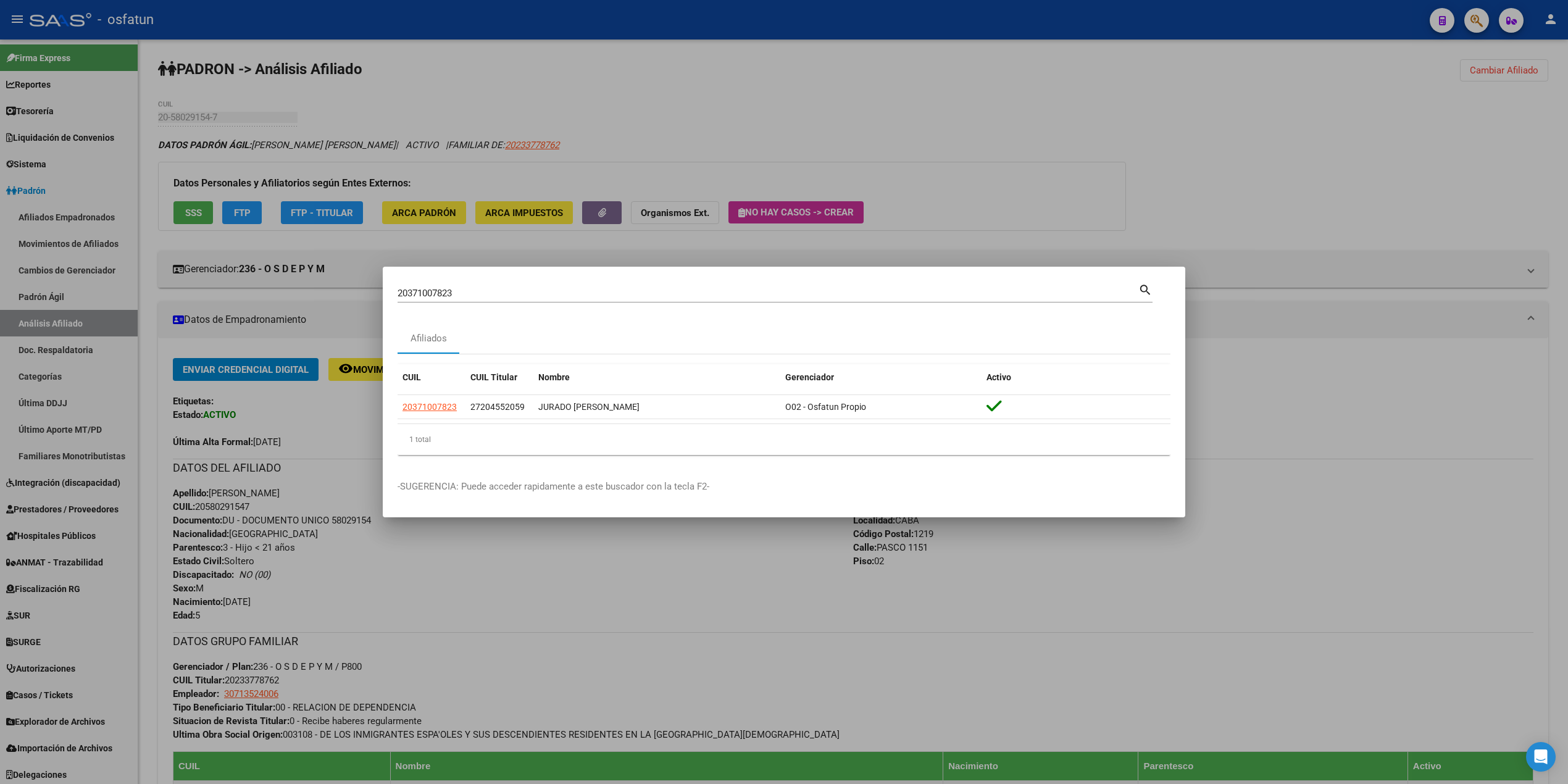
drag, startPoint x: 491, startPoint y: 294, endPoint x: 292, endPoint y: 287, distance: 199.1
click at [292, 287] on div "20371007823 Buscar (apellido, dni, cuil, nro traspaso, cuit, obra social) searc…" at bounding box center [784, 392] width 1568 height 784
paste input "6309327"
type input "20363093273"
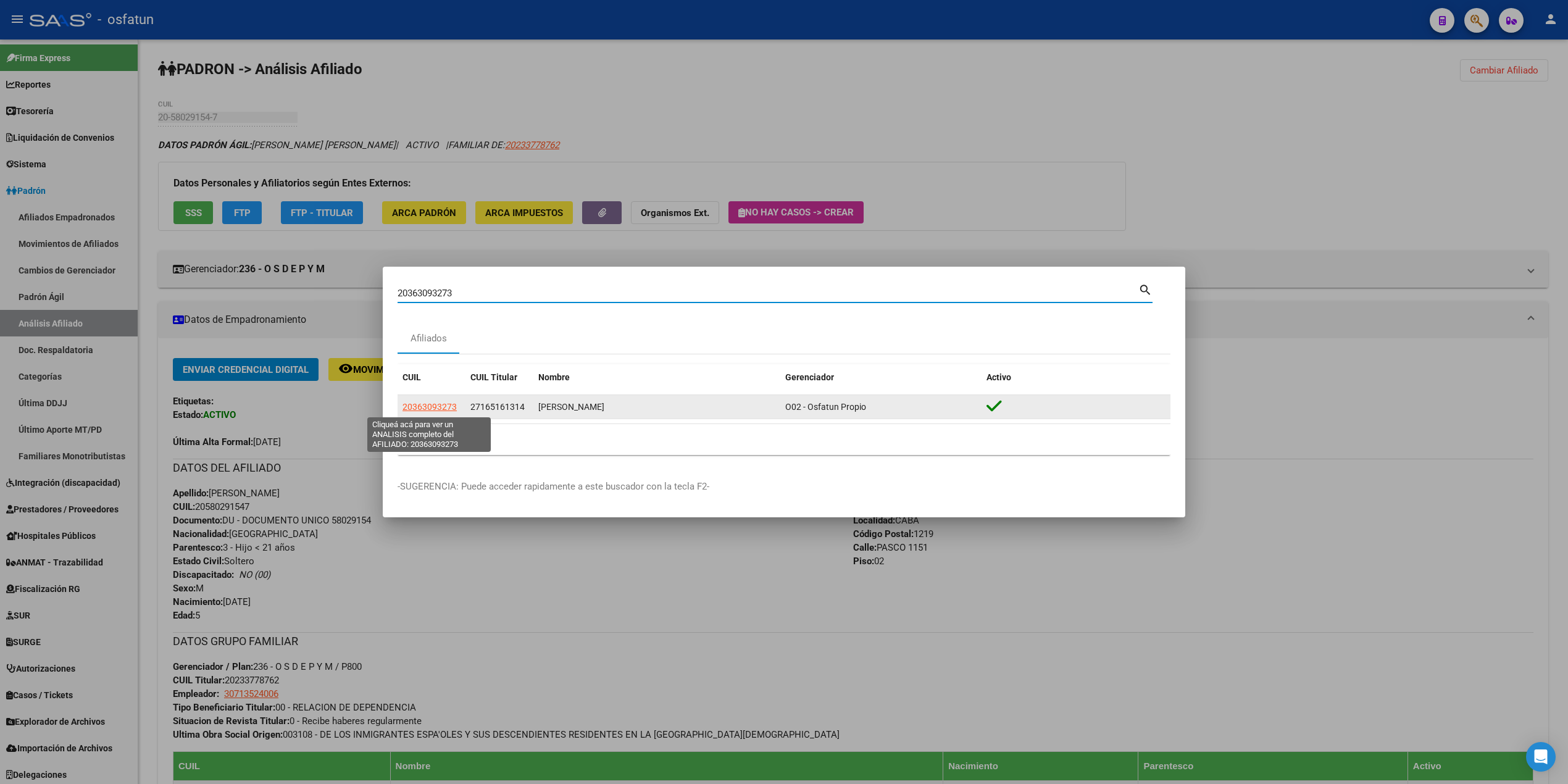
click at [434, 405] on span "20363093273" at bounding box center [429, 406] width 54 height 10
type textarea "20363093273"
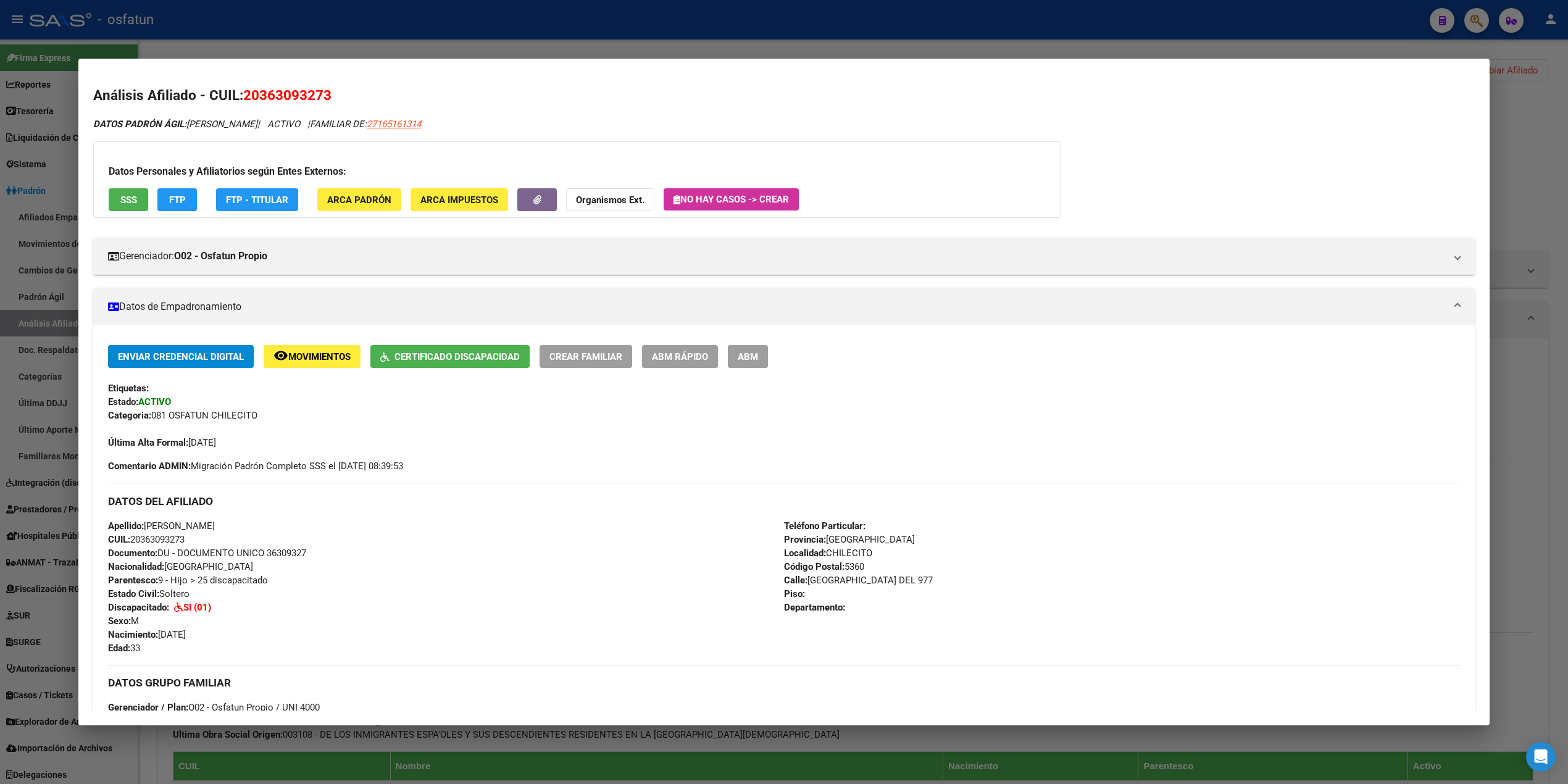
click at [181, 203] on button "FTP" at bounding box center [177, 200] width 40 height 23
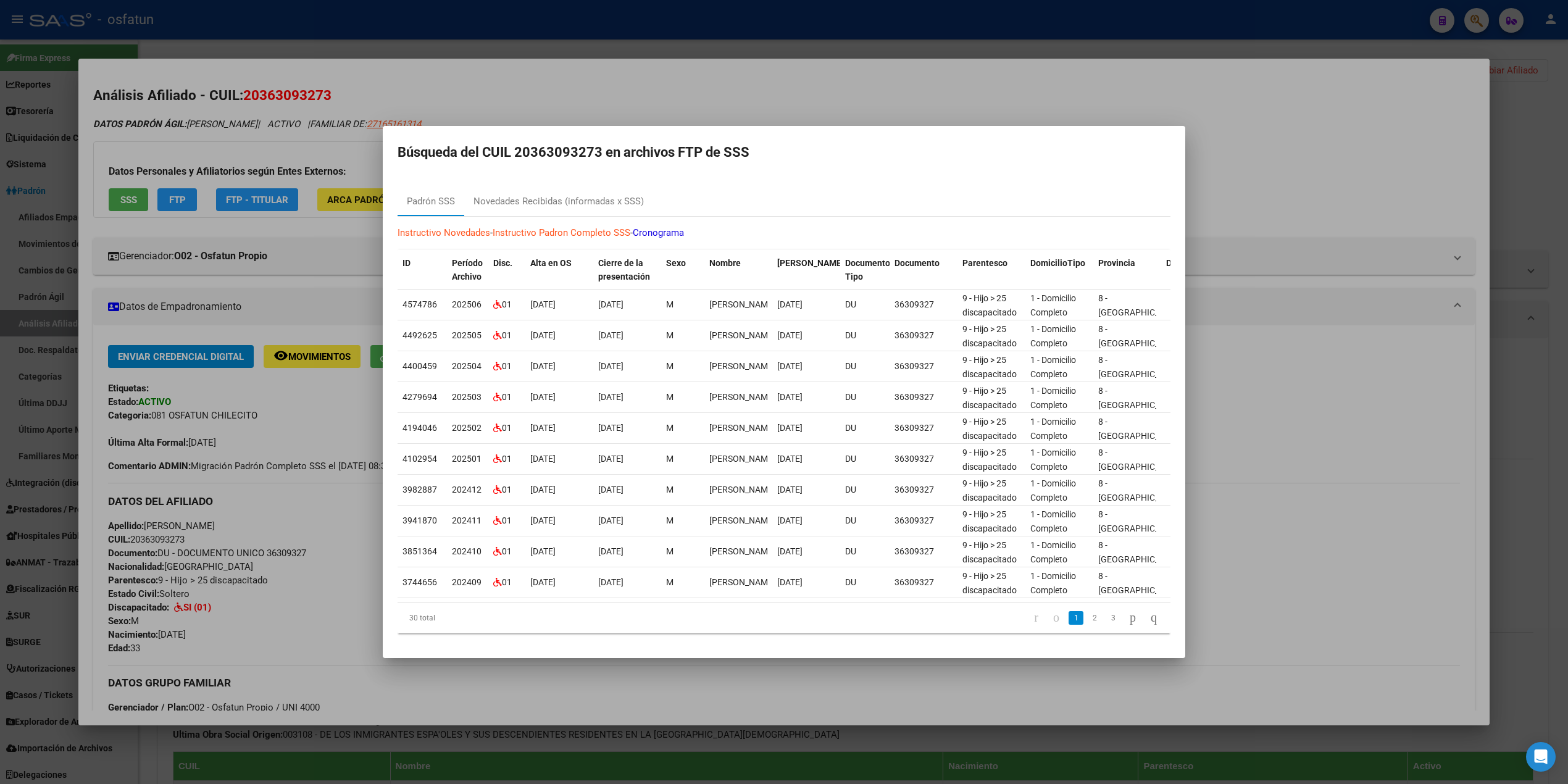
click at [910, 16] on div at bounding box center [784, 392] width 1568 height 784
